Goal: Task Accomplishment & Management: Manage account settings

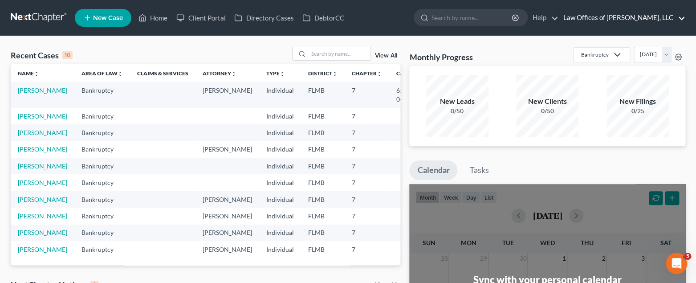
click at [682, 18] on link "Law Offices of [PERSON_NAME], LLC" at bounding box center [621, 18] width 126 height 16
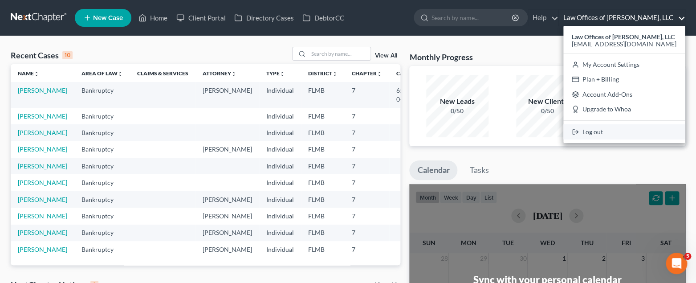
click at [631, 131] on link "Log out" at bounding box center [623, 131] width 121 height 15
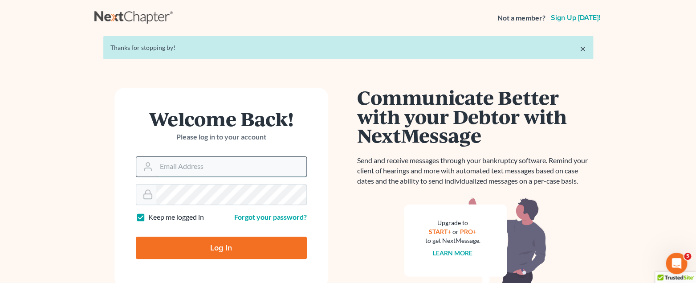
click at [210, 165] on input "Email Address" at bounding box center [231, 167] width 150 height 20
type input "jmoore@moorelawllc.com"
click at [216, 247] on input "Log In" at bounding box center [221, 247] width 171 height 22
type input "Thinking..."
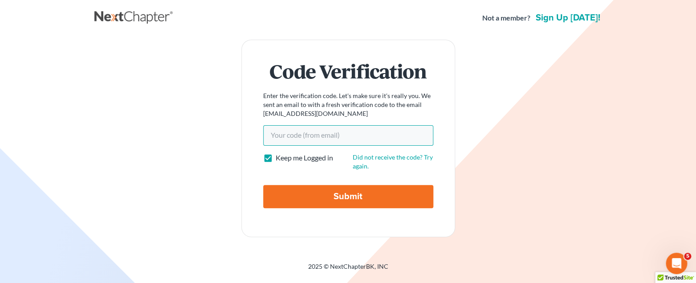
click at [349, 141] on input "Your code(from email)" at bounding box center [348, 135] width 170 height 20
paste input "bebb72"
type input "bebb72"
click at [347, 202] on input "Submit" at bounding box center [348, 196] width 170 height 23
type input "Thinking..."
